Goal: Task Accomplishment & Management: Use online tool/utility

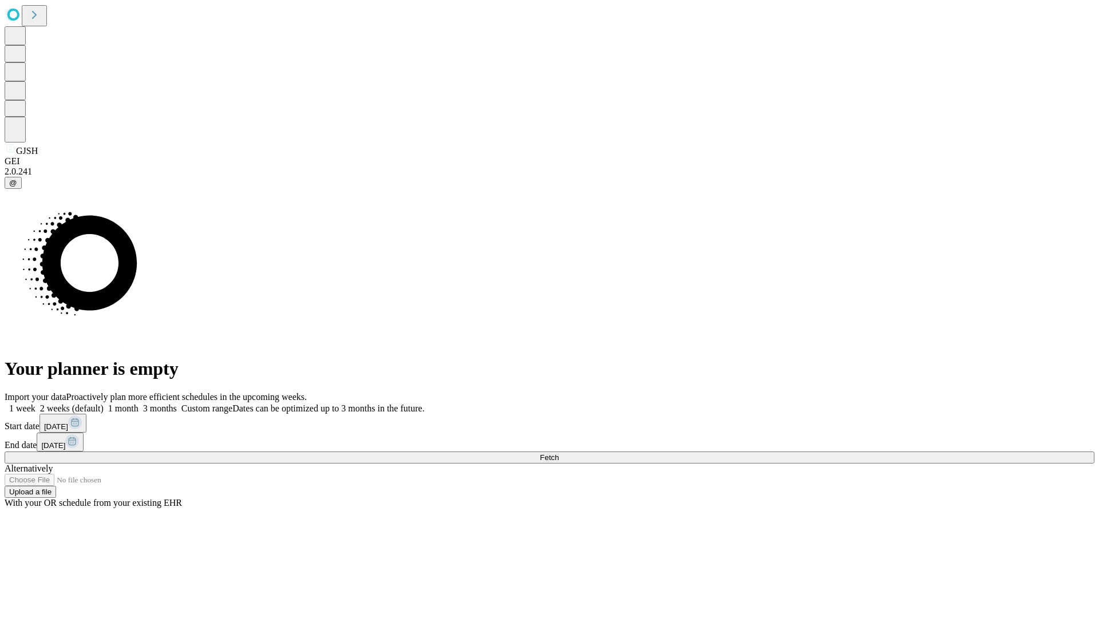
click at [559, 453] on span "Fetch" at bounding box center [549, 457] width 19 height 9
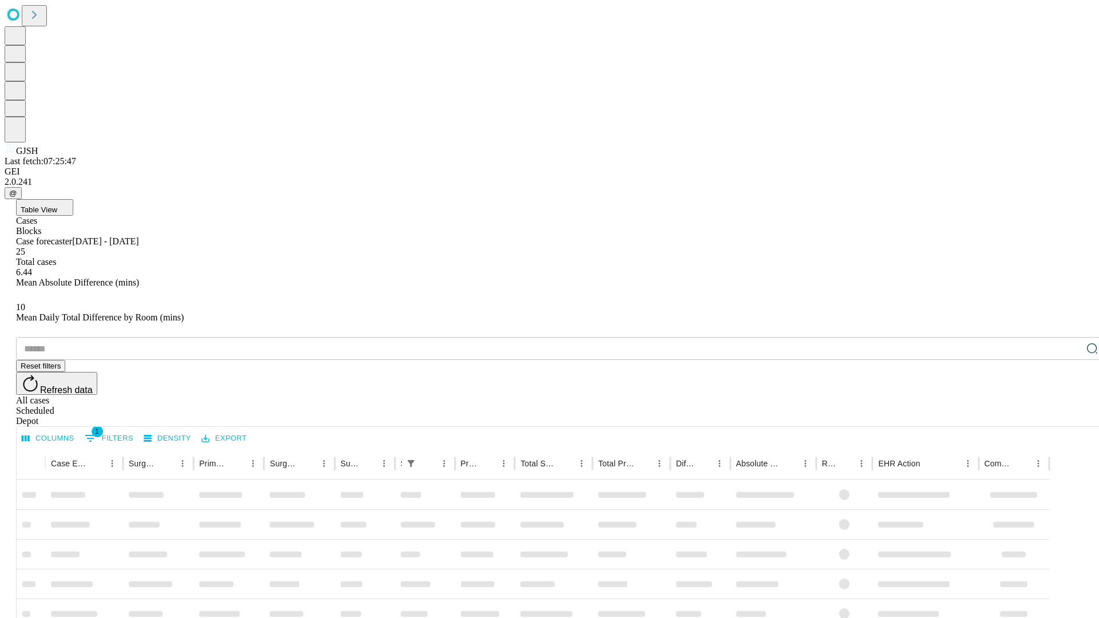
click at [1069, 416] on div "Depot" at bounding box center [561, 421] width 1090 height 10
